Goal: Task Accomplishment & Management: Use online tool/utility

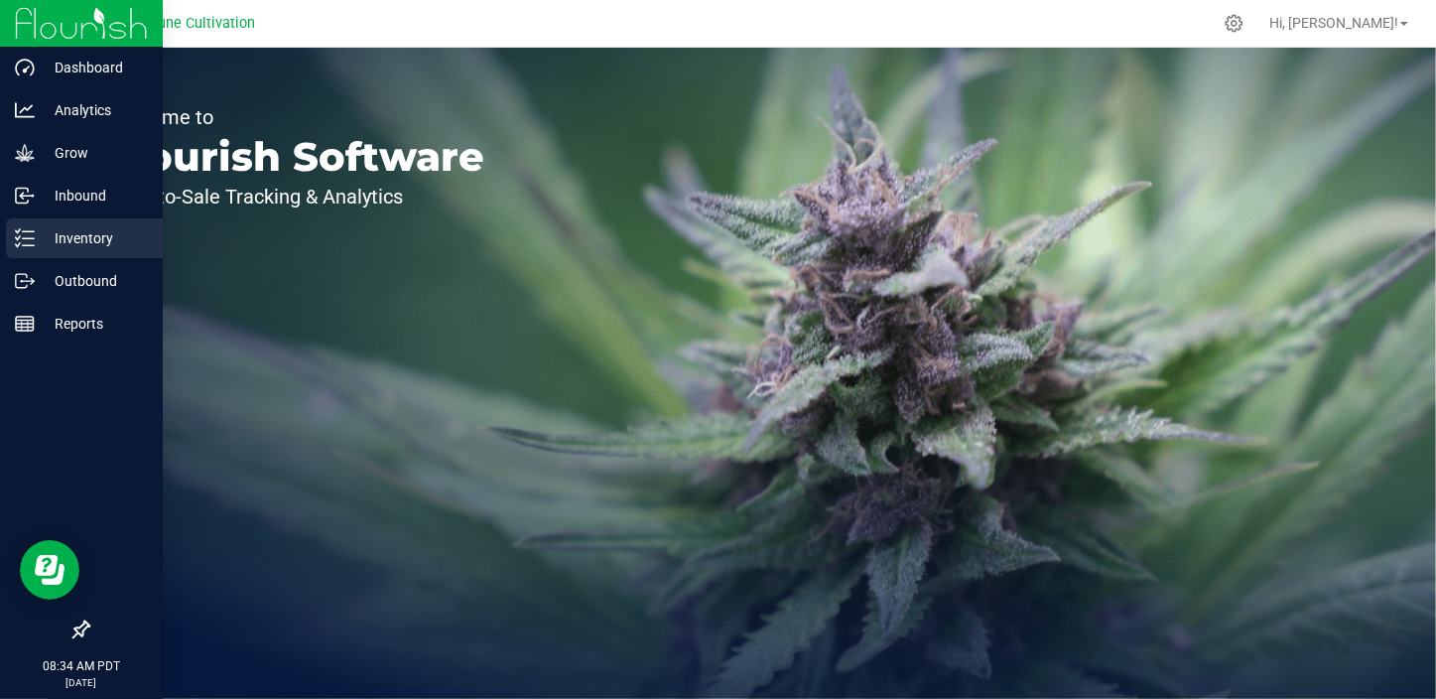
click at [79, 239] on p "Inventory" at bounding box center [94, 238] width 119 height 24
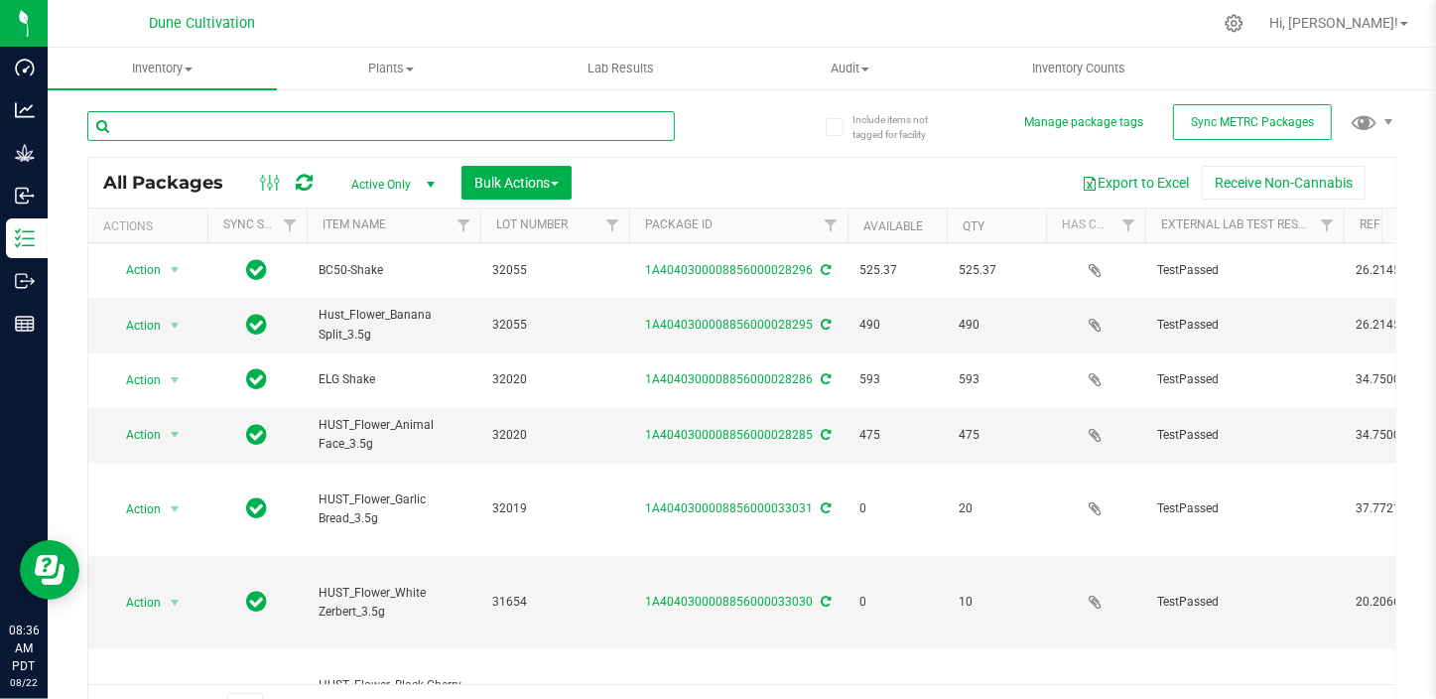
click at [248, 131] on input "text" at bounding box center [381, 126] width 588 height 30
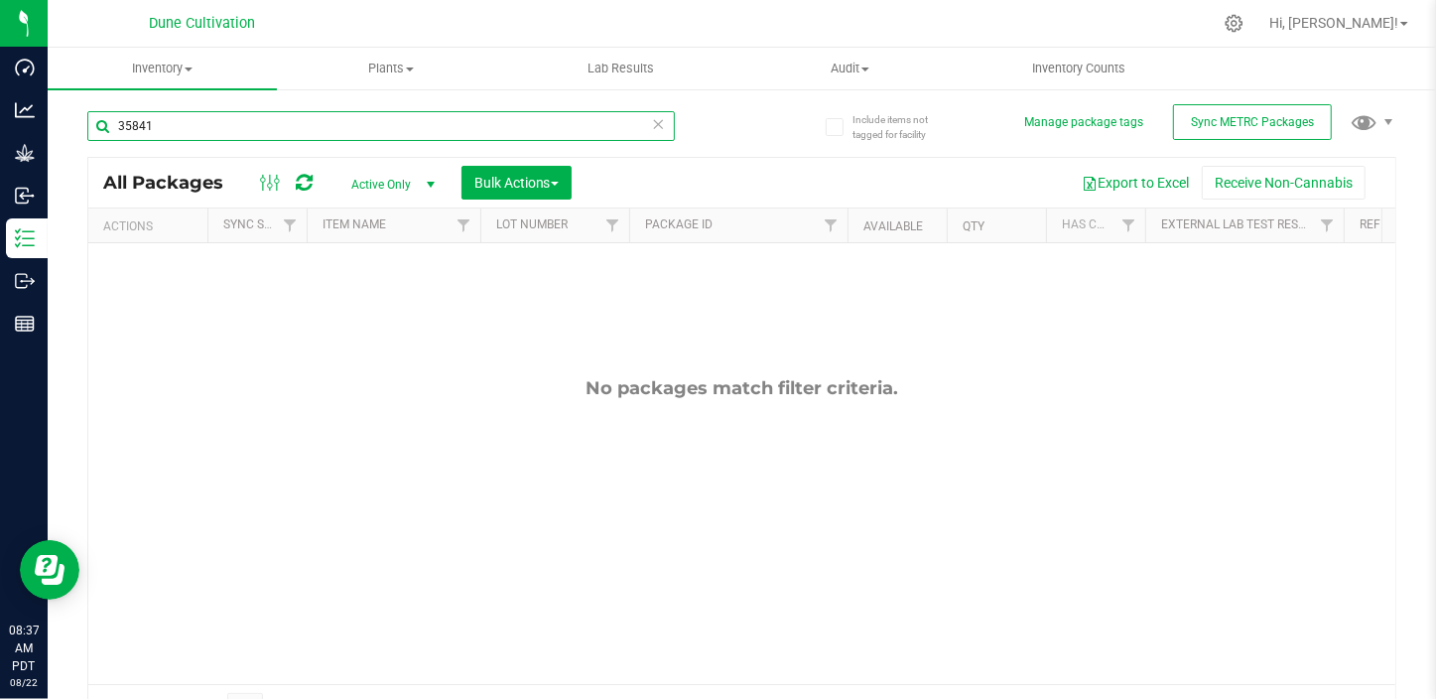
type input "35841"
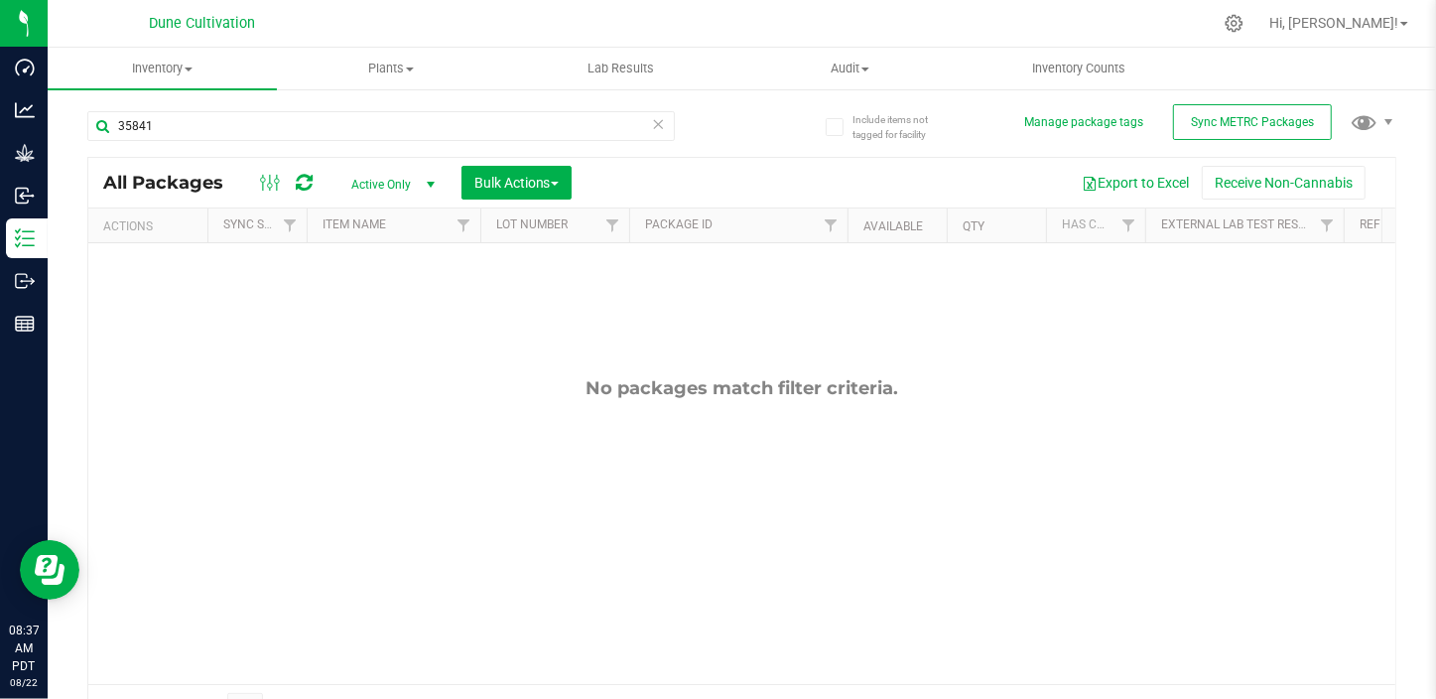
click at [377, 194] on span "Active Only" at bounding box center [388, 185] width 109 height 28
click at [378, 193] on span "Active Only" at bounding box center [388, 185] width 109 height 28
click at [400, 188] on span "Active Only" at bounding box center [388, 185] width 109 height 28
click at [367, 308] on li "All" at bounding box center [387, 306] width 107 height 30
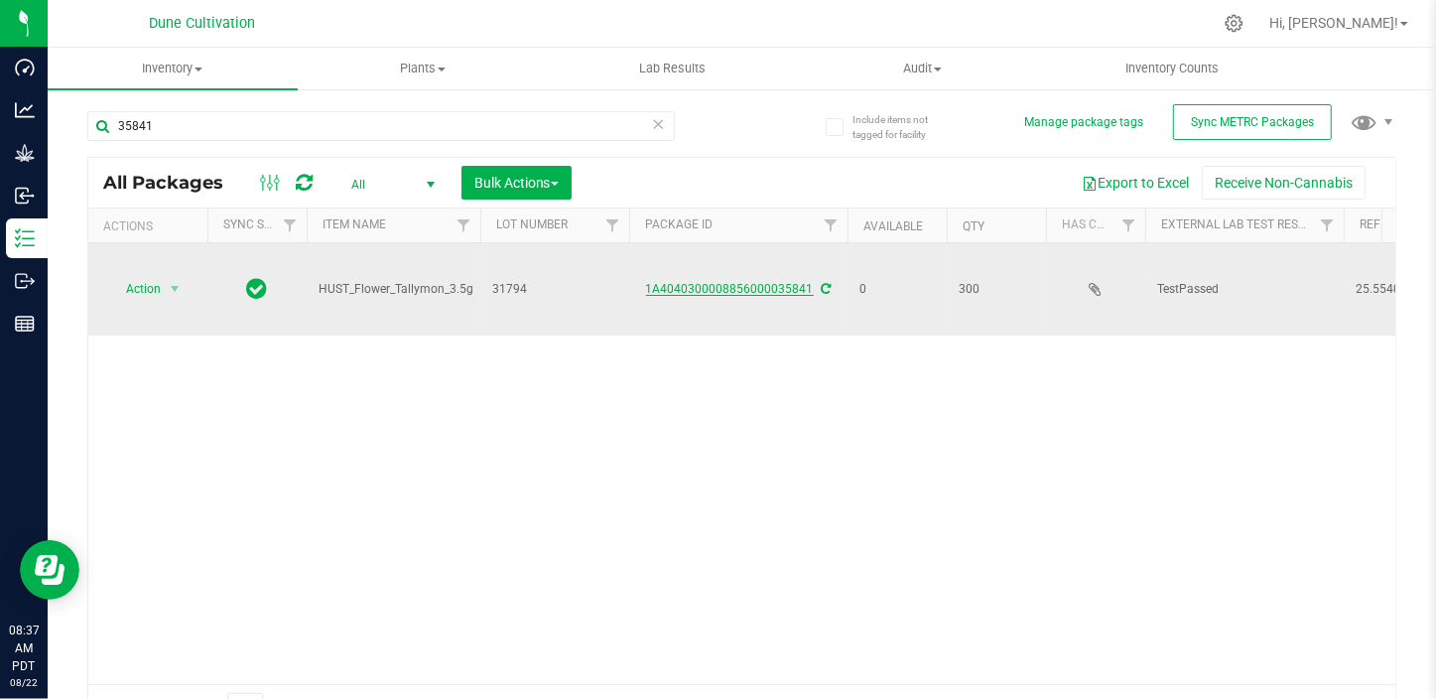
click at [673, 282] on link "1A4040300008856000035841" at bounding box center [730, 289] width 168 height 14
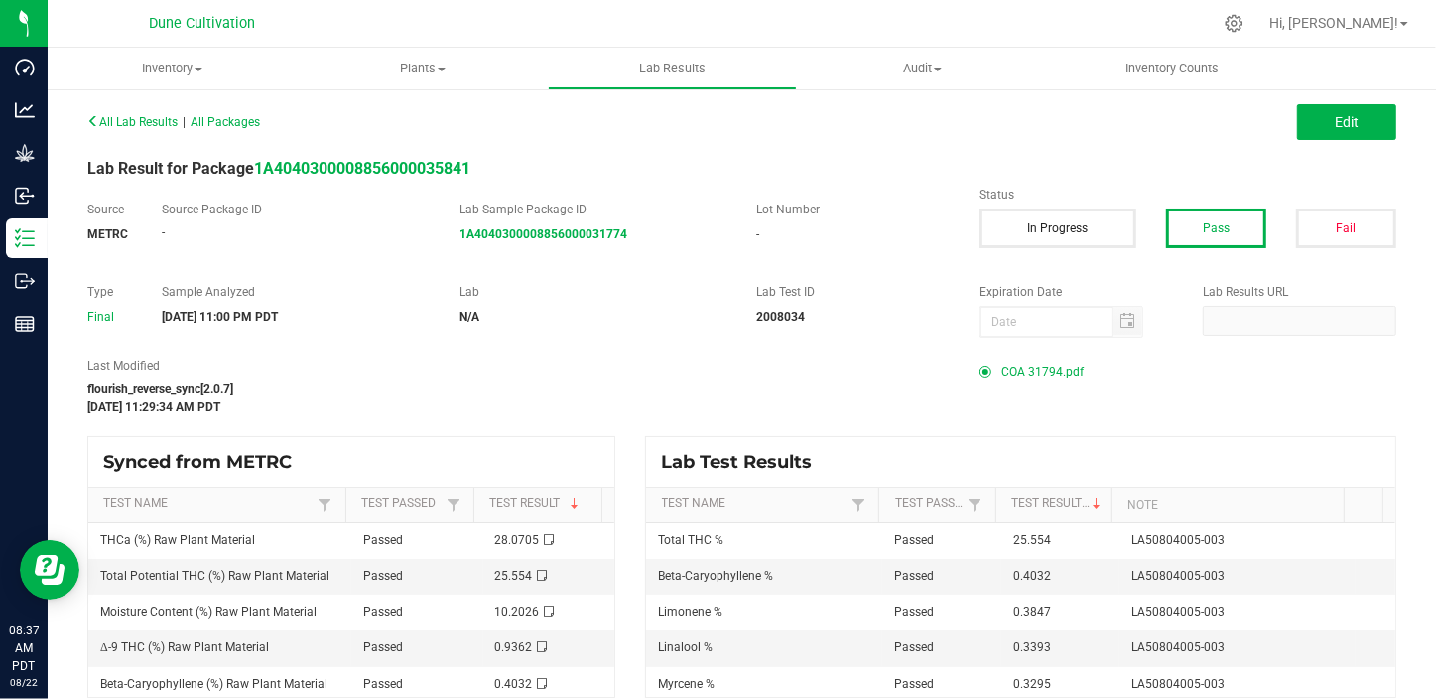
click at [1033, 374] on span "COA 31794.pdf" at bounding box center [1042, 372] width 82 height 30
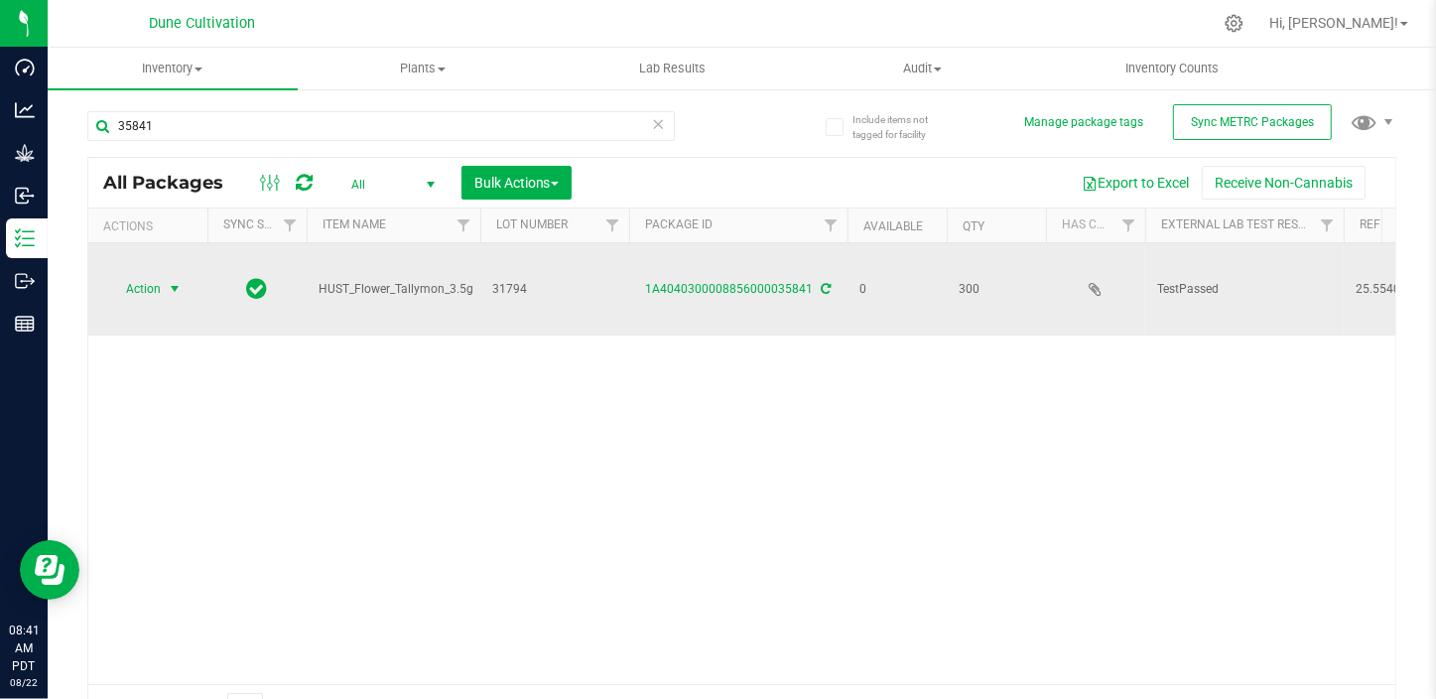
click at [146, 275] on span "Action" at bounding box center [135, 289] width 54 height 28
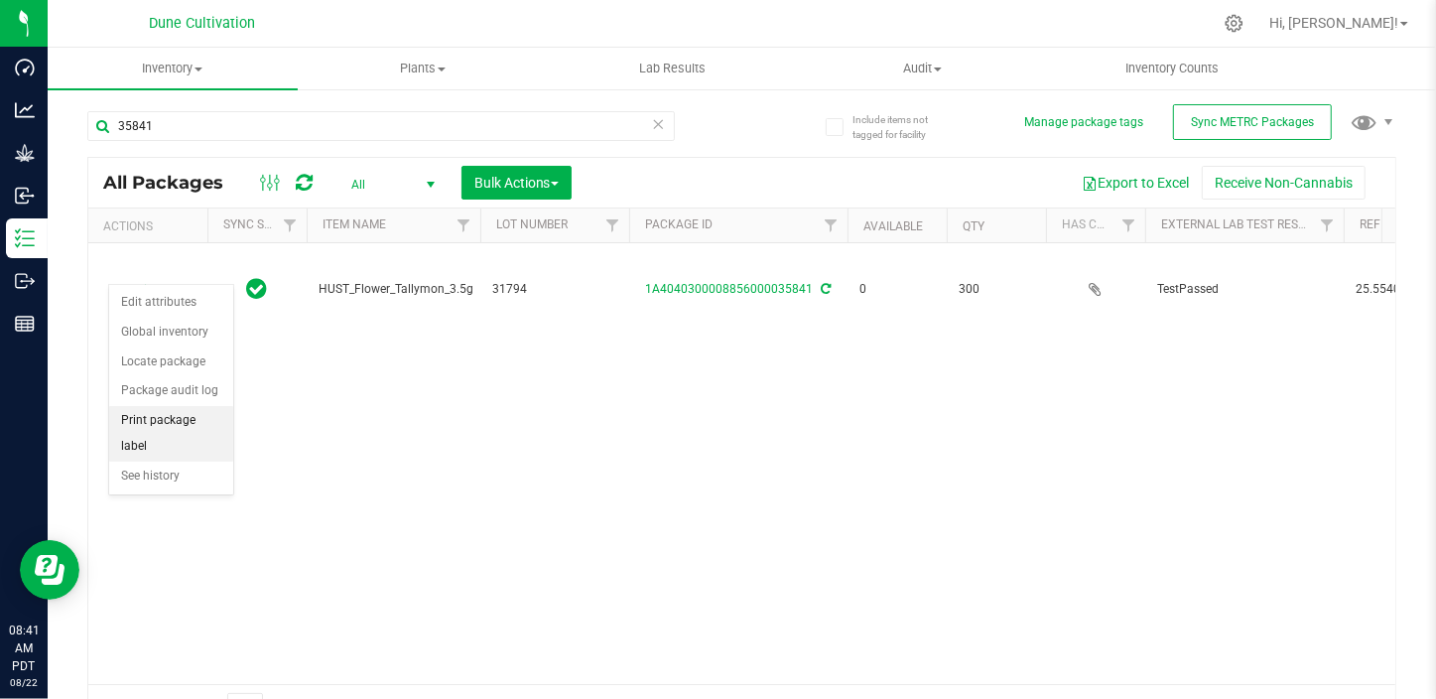
click at [173, 427] on li "Print package label" at bounding box center [171, 433] width 124 height 55
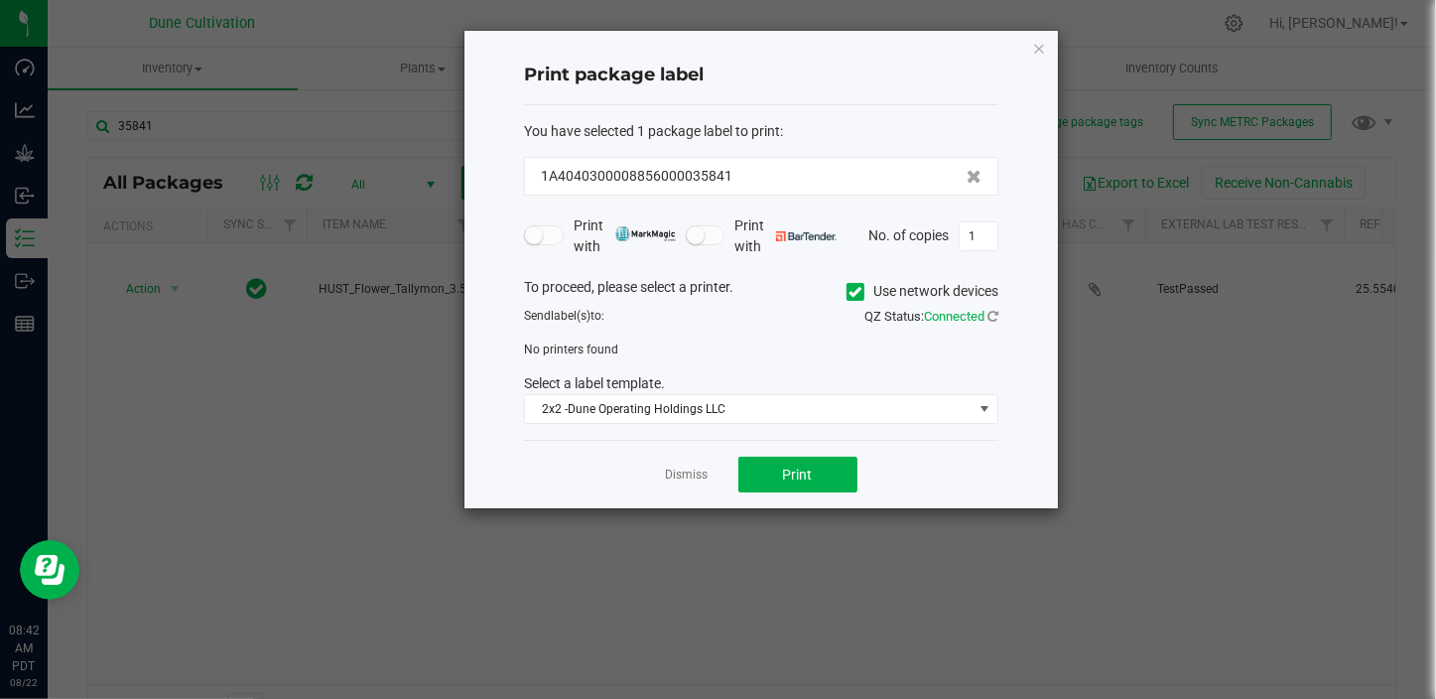
click at [854, 292] on icon at bounding box center [856, 292] width 13 height 0
click at [0, 0] on input "Use network devices" at bounding box center [0, 0] width 0 height 0
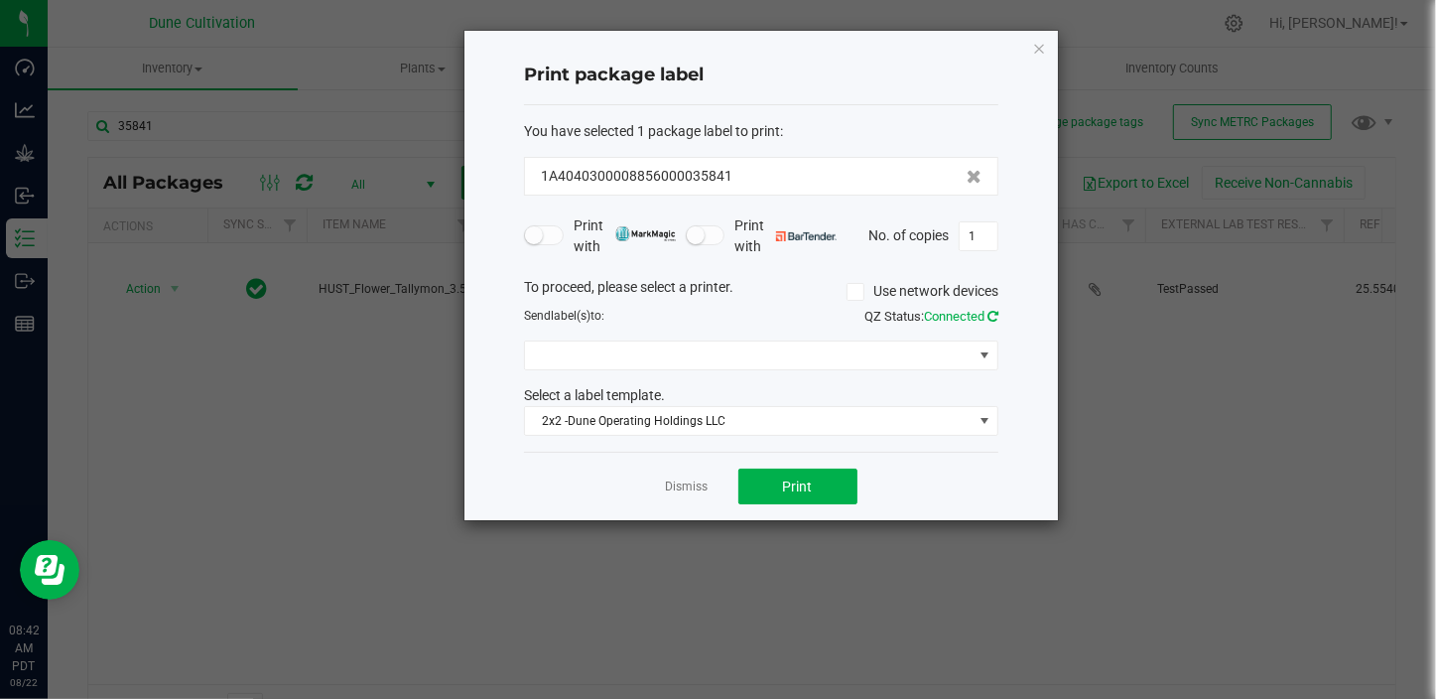
click at [991, 310] on icon at bounding box center [993, 316] width 11 height 13
click at [970, 351] on span "Microsoft Print to PDF" at bounding box center [749, 355] width 448 height 28
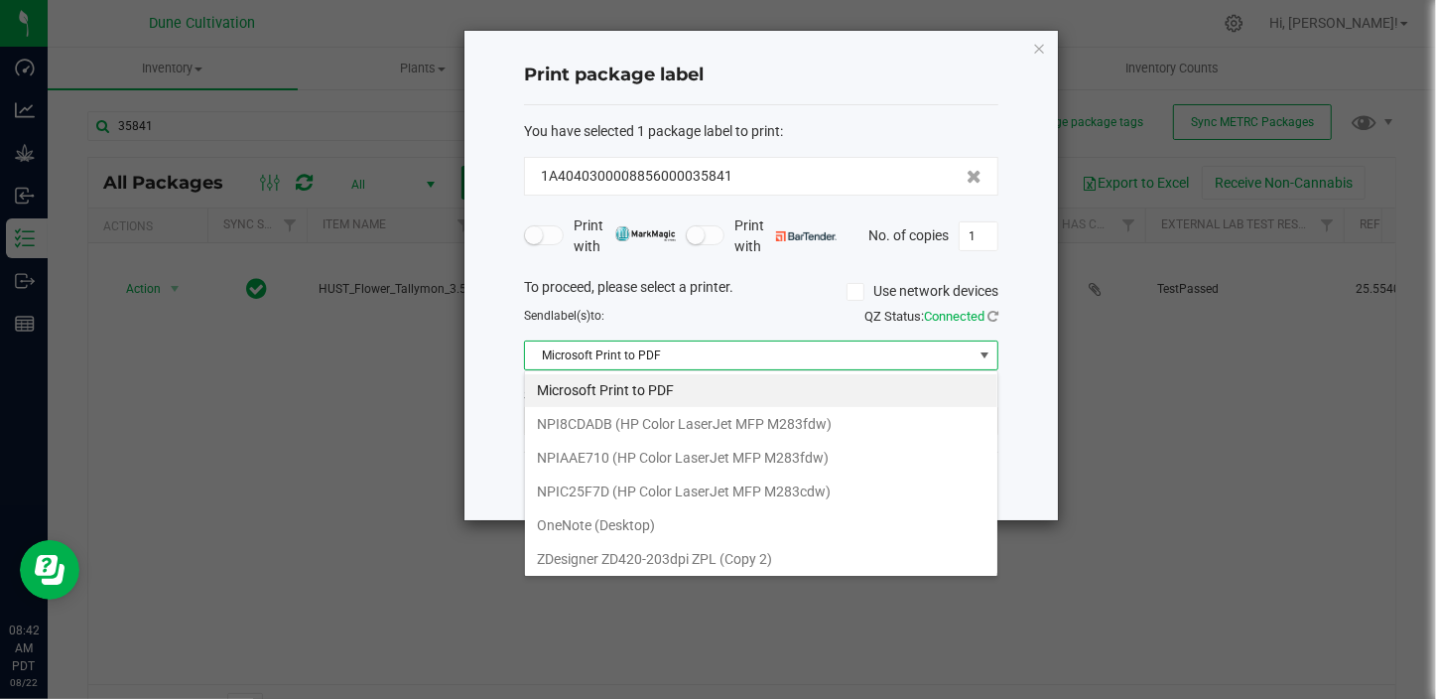
scroll to position [2, 0]
click at [568, 556] on 2\) "ZDesigner ZD420-203dpi ZPL (Copy 2)" at bounding box center [761, 558] width 472 height 34
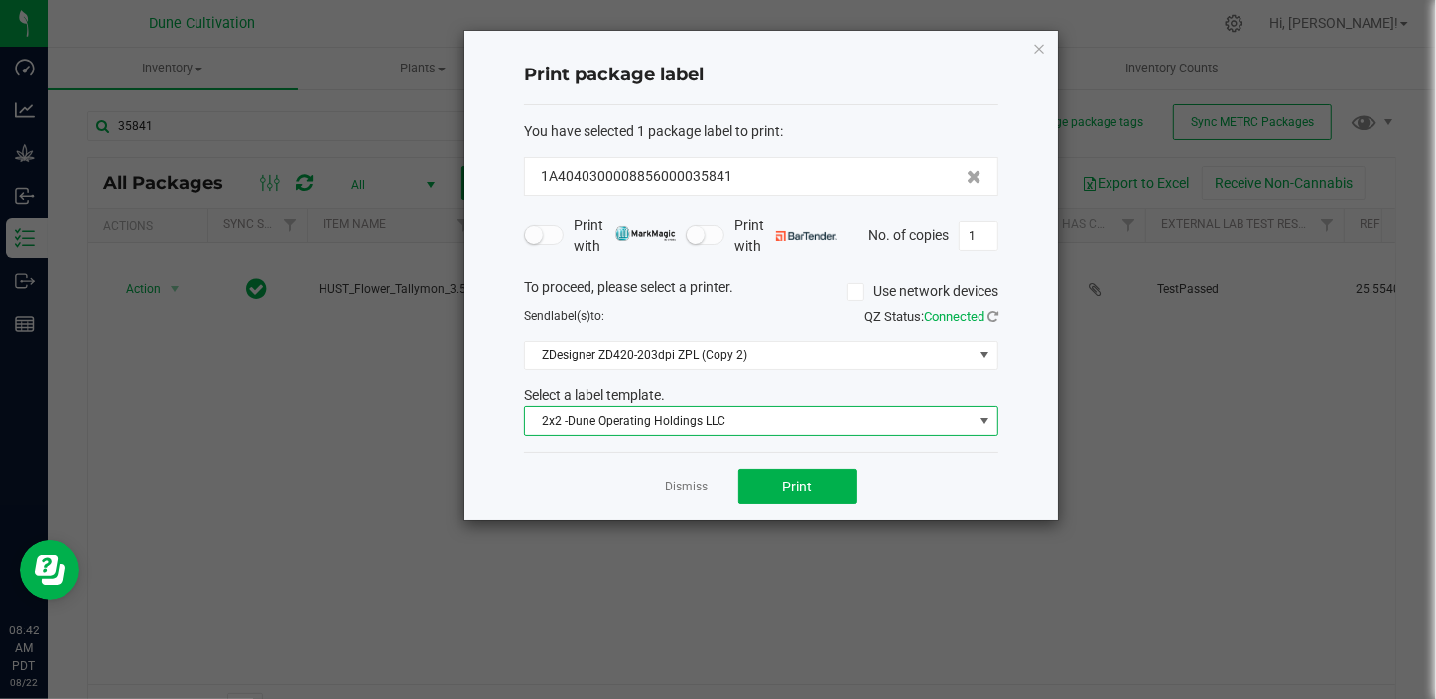
click at [606, 417] on span "2x2 -Dune Operating Holdings LLC" at bounding box center [749, 421] width 448 height 28
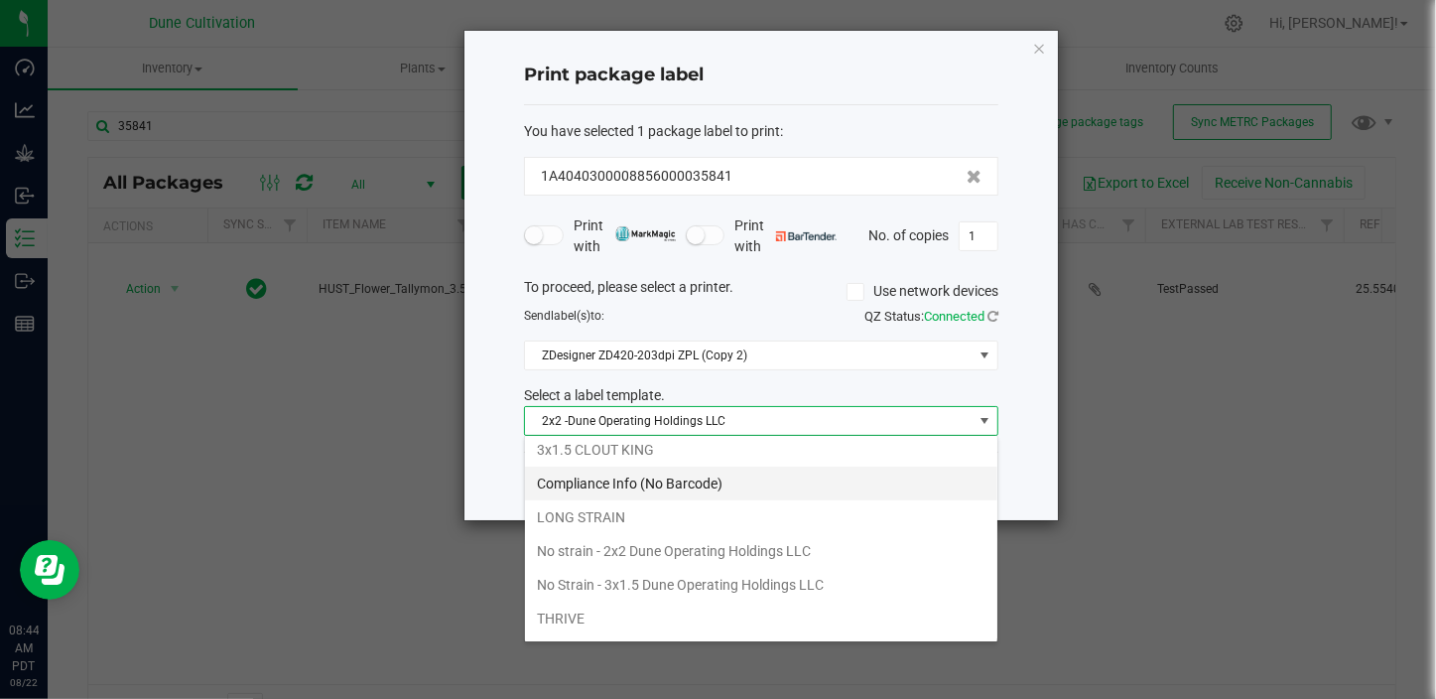
scroll to position [170, 0]
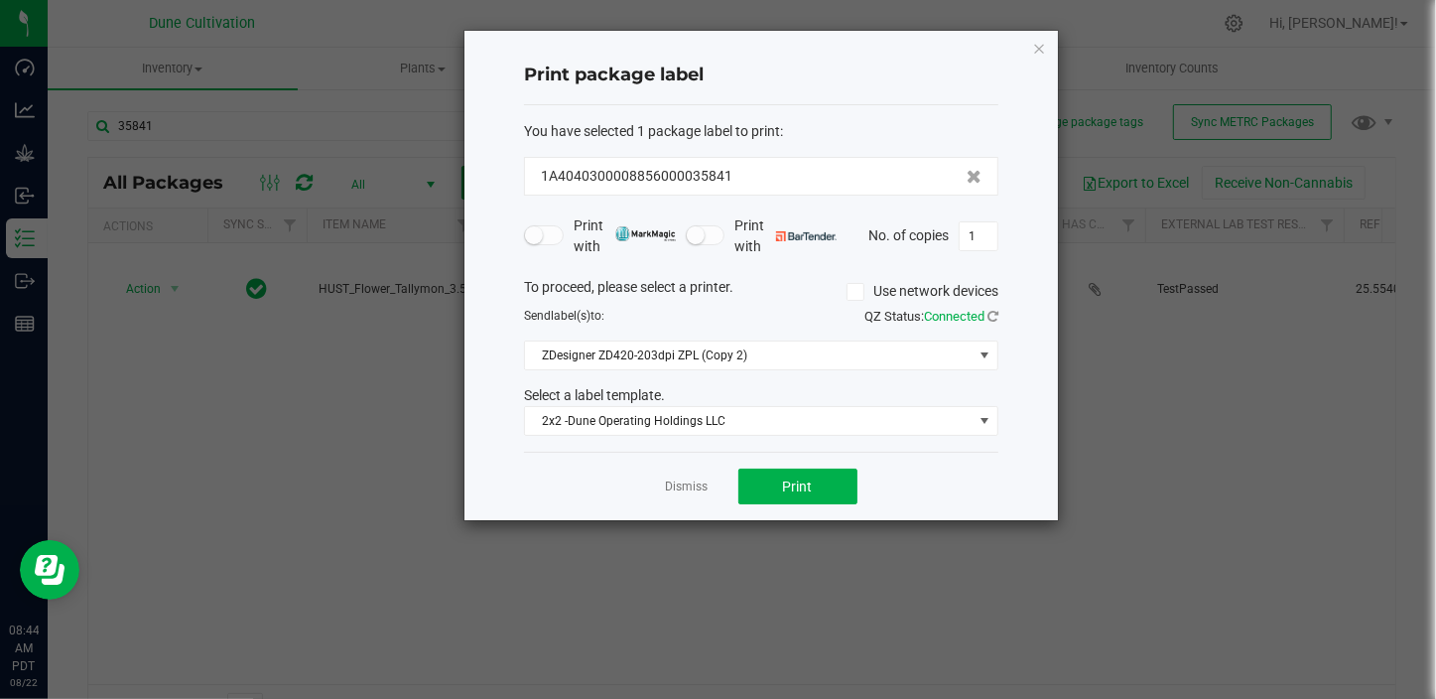
click at [1039, 462] on div "Print package label You have selected 1 package label to print : 1A404030000885…" at bounding box center [761, 275] width 594 height 489
click at [684, 489] on link "Dismiss" at bounding box center [687, 486] width 43 height 17
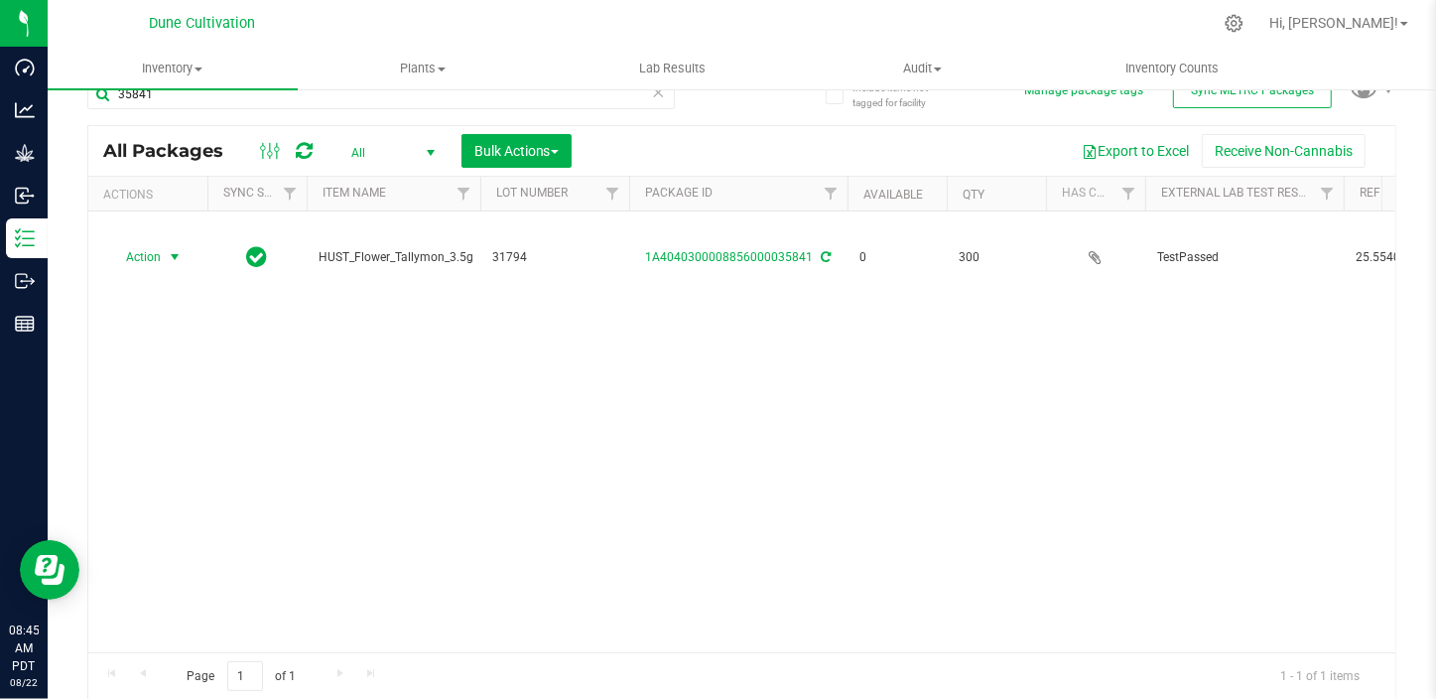
scroll to position [0, 0]
